Goal: Task Accomplishment & Management: Use online tool/utility

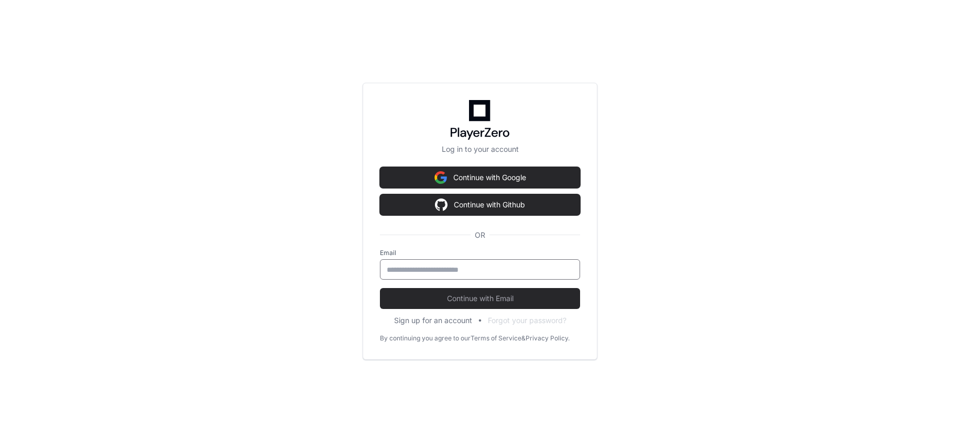
click at [449, 269] on input "email" at bounding box center [480, 270] width 187 height 10
click at [506, 271] on input "email" at bounding box center [480, 270] width 187 height 10
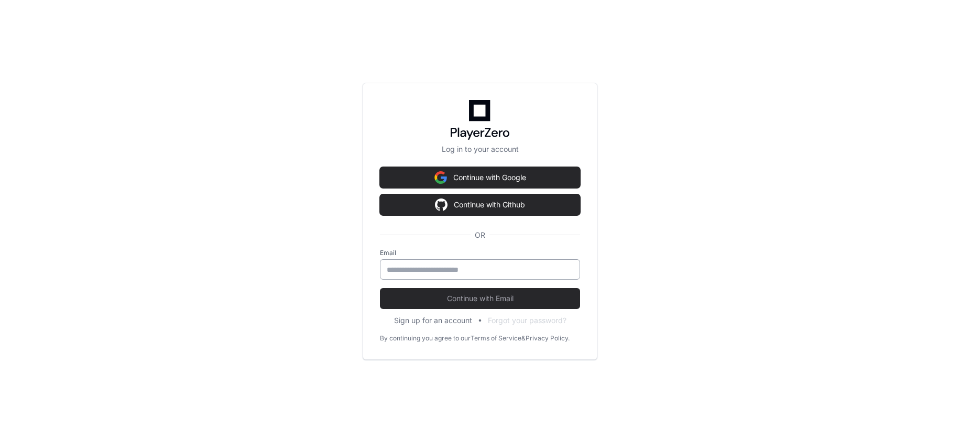
click at [439, 273] on input "email" at bounding box center [480, 270] width 187 height 10
type input "*"
type input "**********"
click at [380, 288] on button "Continue with Email" at bounding box center [480, 298] width 200 height 21
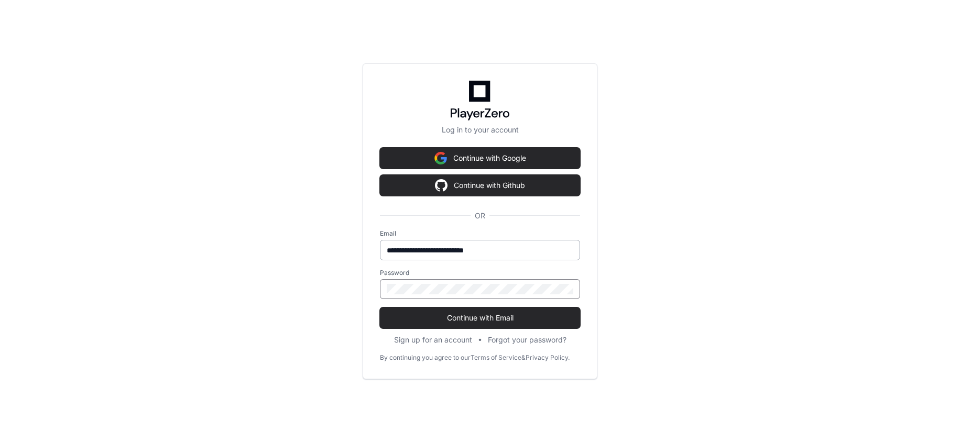
click button "Continue with Email" at bounding box center [480, 318] width 200 height 21
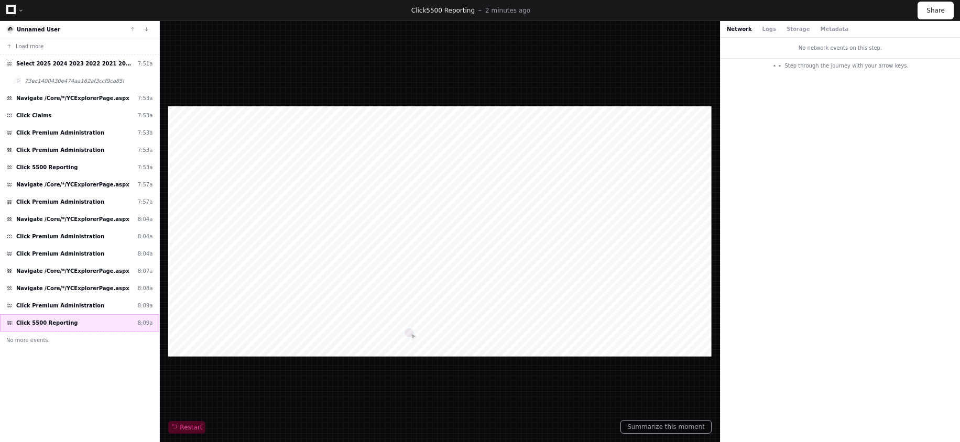
click at [47, 322] on span "Click 5500 Reporting" at bounding box center [47, 323] width 62 height 8
click at [765, 31] on button "Logs" at bounding box center [769, 29] width 14 height 8
click at [802, 31] on div "Network Logs Storage Metadata" at bounding box center [788, 29] width 122 height 8
click at [822, 31] on button "Metadata" at bounding box center [834, 29] width 28 height 8
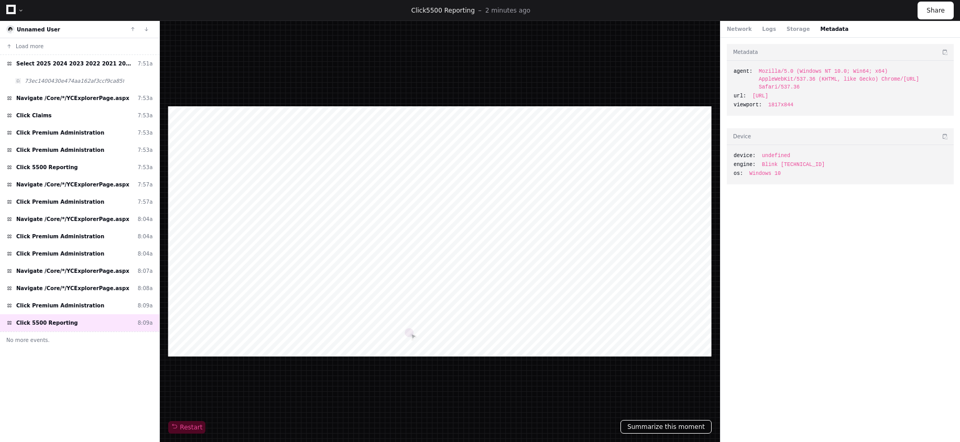
click at [647, 425] on button "Summarize this moment" at bounding box center [665, 427] width 91 height 14
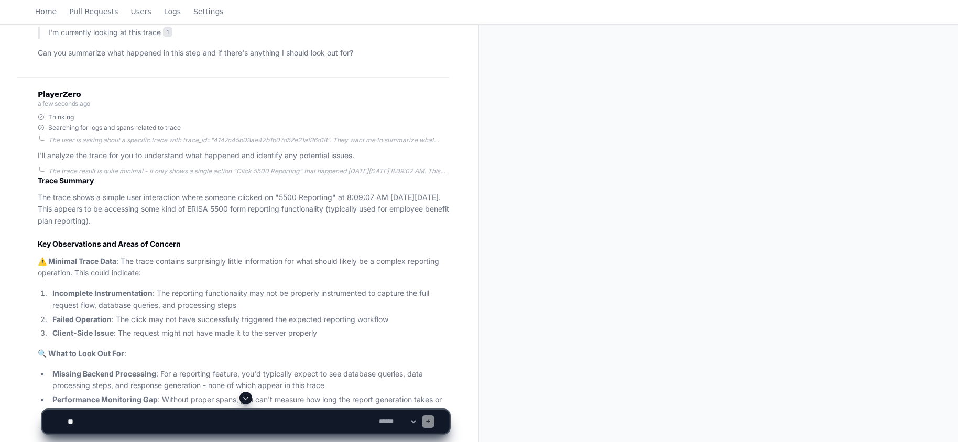
scroll to position [344, 0]
